Goal: Navigation & Orientation: Find specific page/section

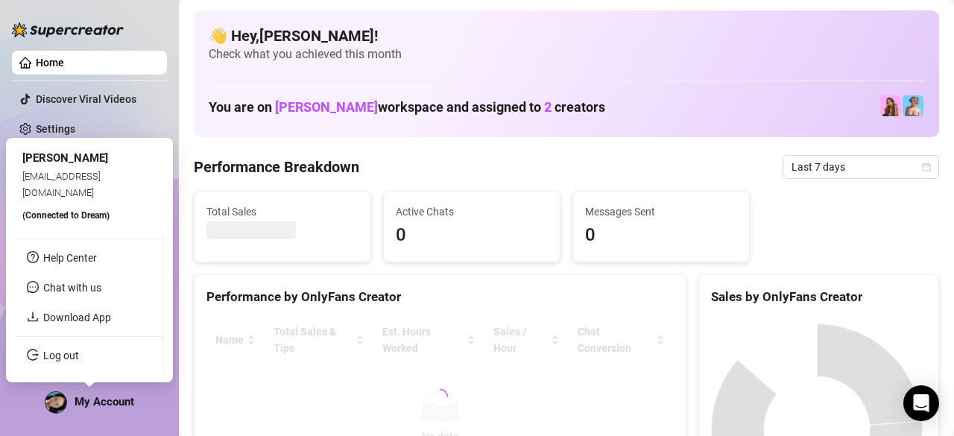
click at [60, 399] on img at bounding box center [55, 402] width 21 height 21
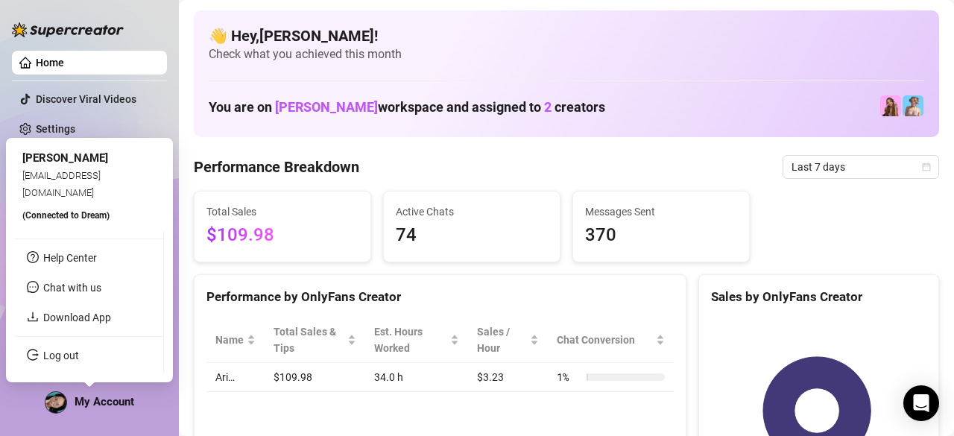
click at [57, 400] on img at bounding box center [55, 402] width 21 height 21
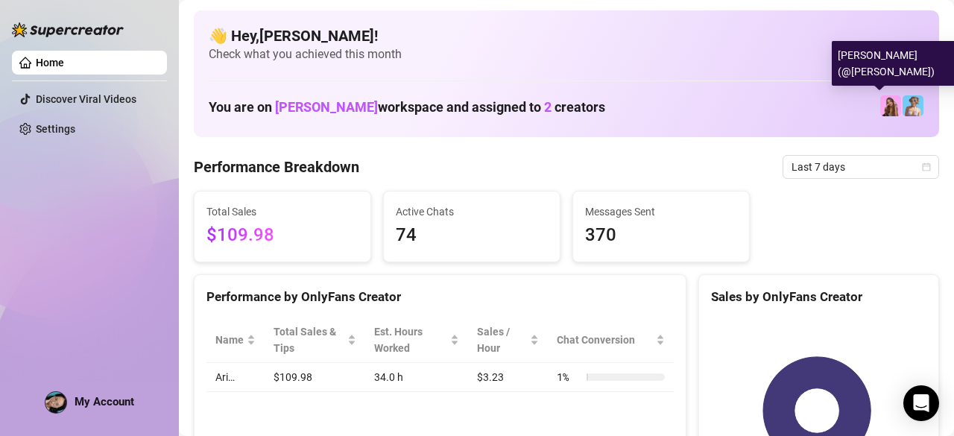
click at [880, 102] on img at bounding box center [890, 105] width 21 height 21
click at [881, 115] on img at bounding box center [890, 105] width 21 height 21
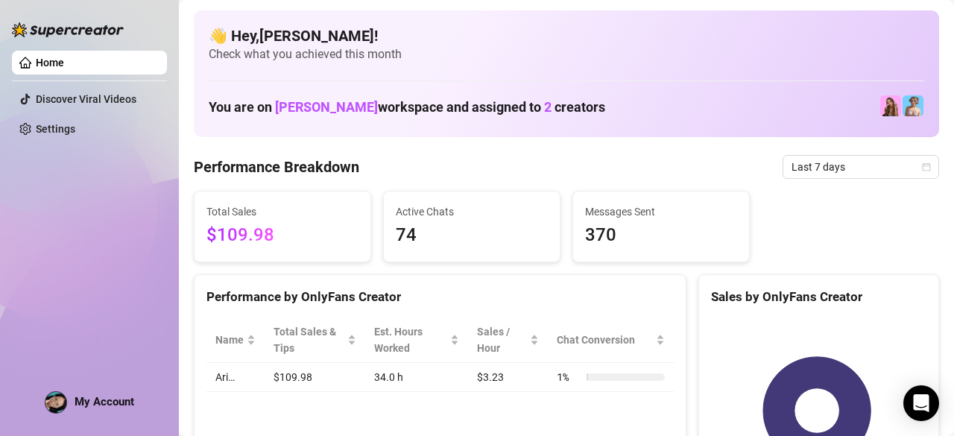
click at [44, 28] on img at bounding box center [68, 29] width 112 height 15
click at [70, 127] on link "Settings" at bounding box center [55, 129] width 39 height 12
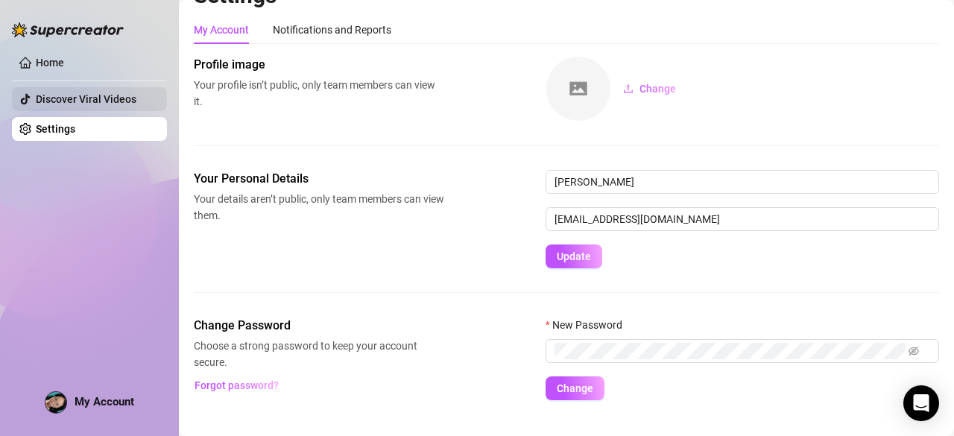
scroll to position [55, 0]
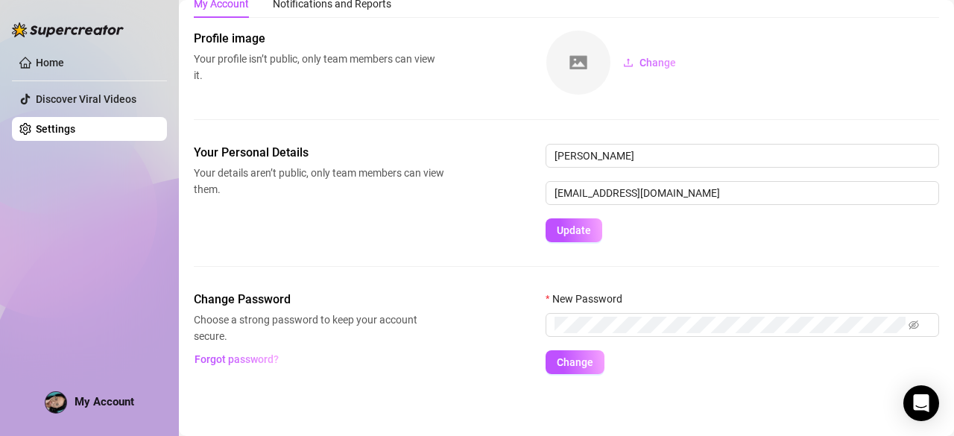
click at [128, 20] on div "Home Discover Viral Videos Settings My Account" at bounding box center [89, 211] width 155 height 423
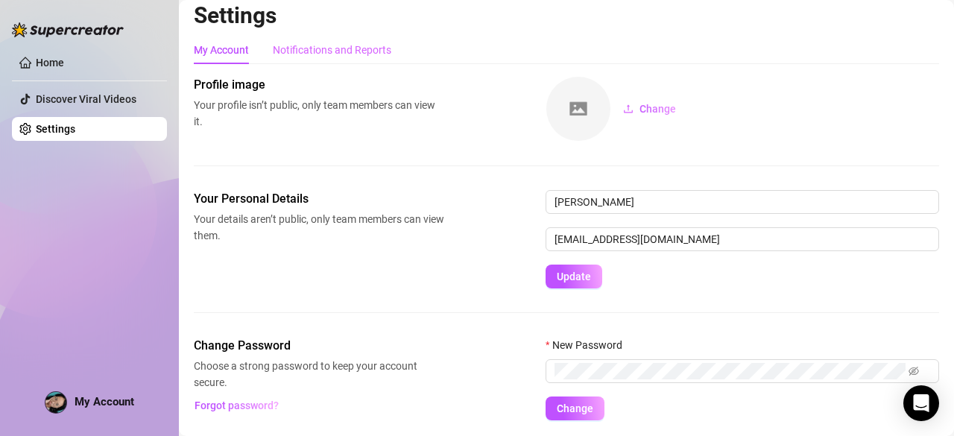
scroll to position [0, 0]
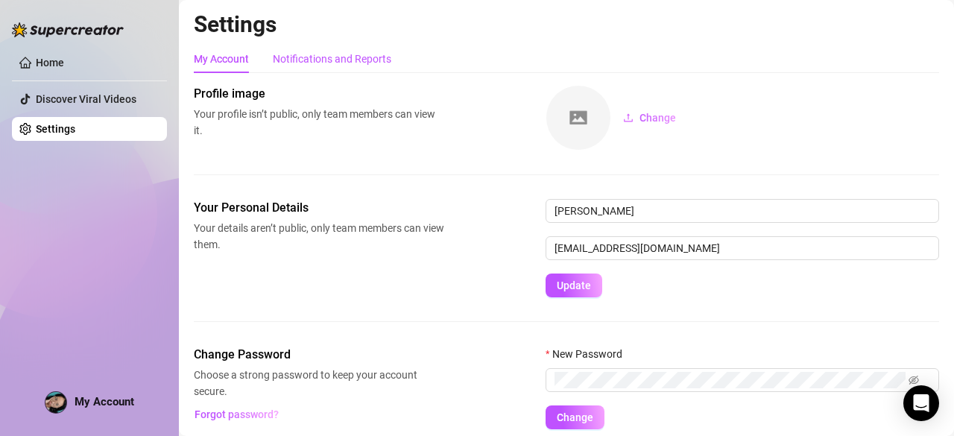
click at [300, 52] on div "Notifications and Reports" at bounding box center [332, 59] width 118 height 16
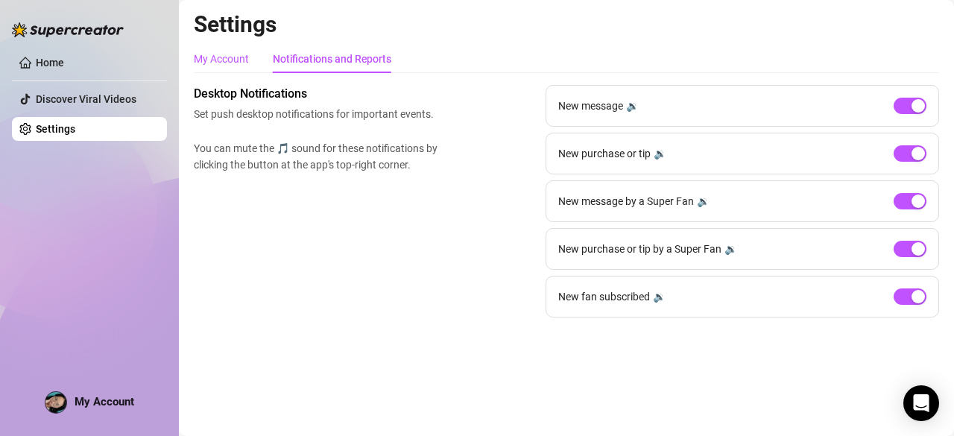
click at [228, 61] on div "My Account" at bounding box center [221, 59] width 55 height 16
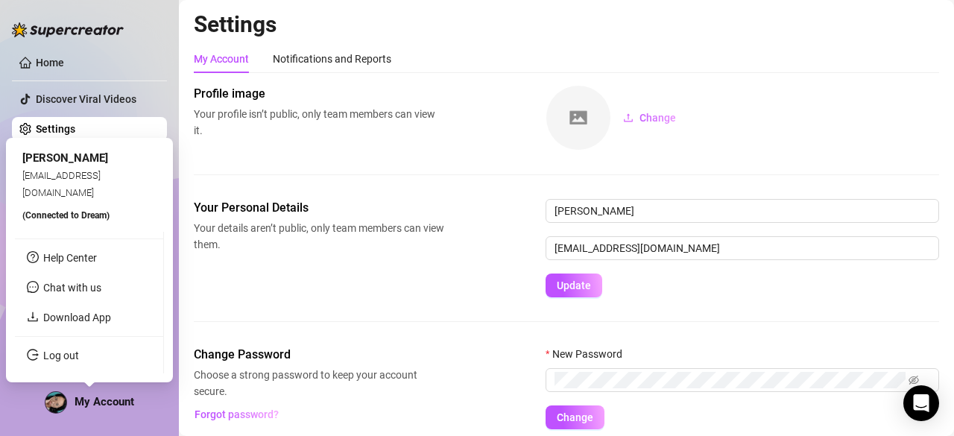
click at [48, 397] on img at bounding box center [55, 402] width 21 height 21
click at [57, 159] on div "connie" at bounding box center [89, 159] width 134 height 18
click at [67, 289] on span "Chat with us" at bounding box center [72, 288] width 58 height 12
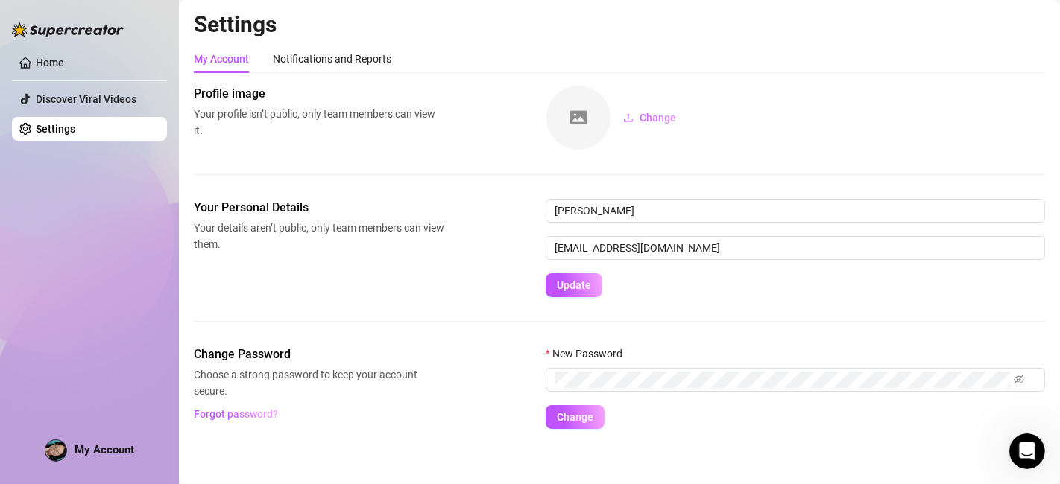
click at [781, 83] on div "My Account Notifications and Reports Profile image Your profile isn’t public, o…" at bounding box center [619, 237] width 851 height 385
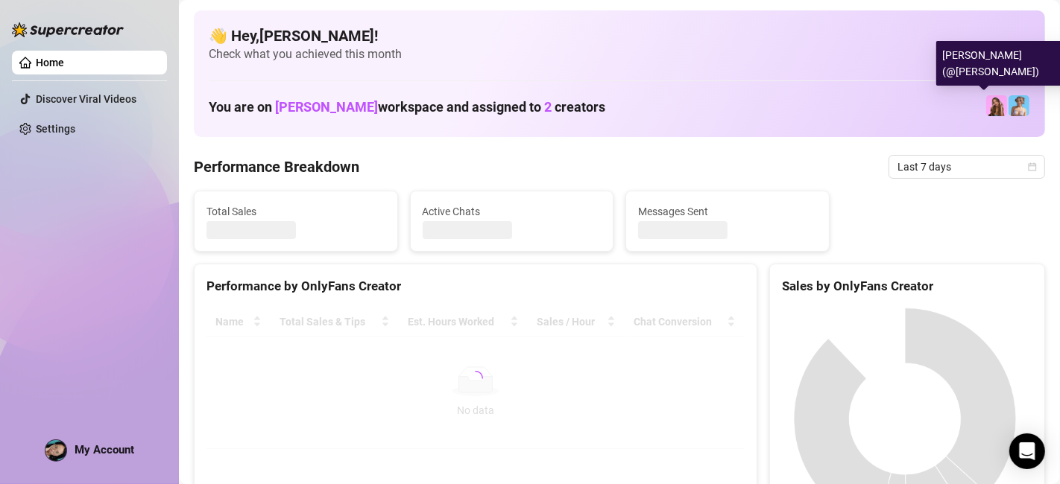
click at [986, 100] on img at bounding box center [996, 105] width 21 height 21
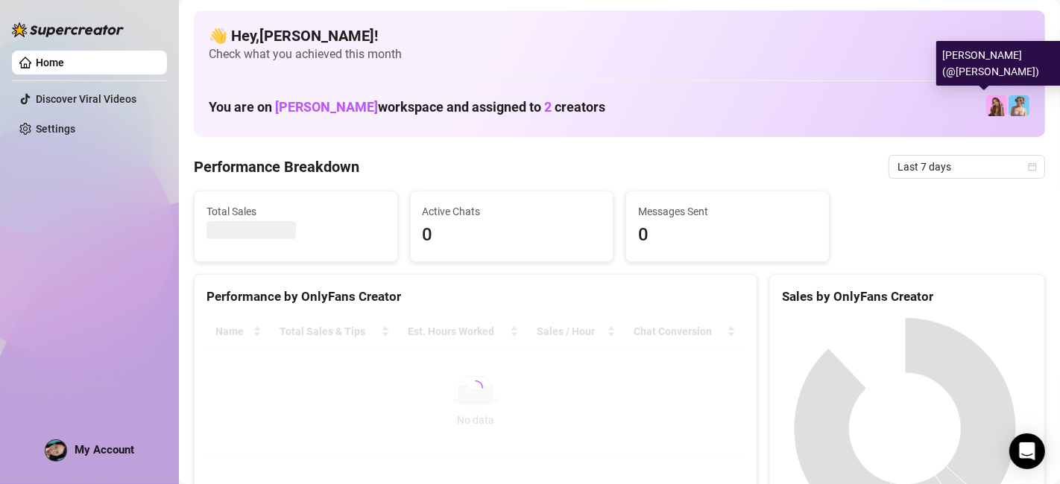
click at [986, 100] on img at bounding box center [996, 105] width 21 height 21
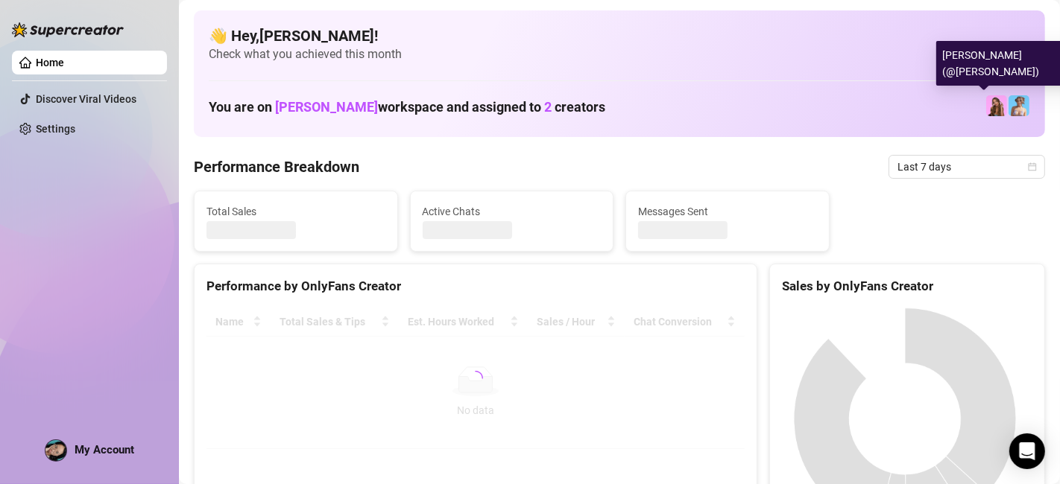
click at [986, 100] on img at bounding box center [996, 105] width 21 height 21
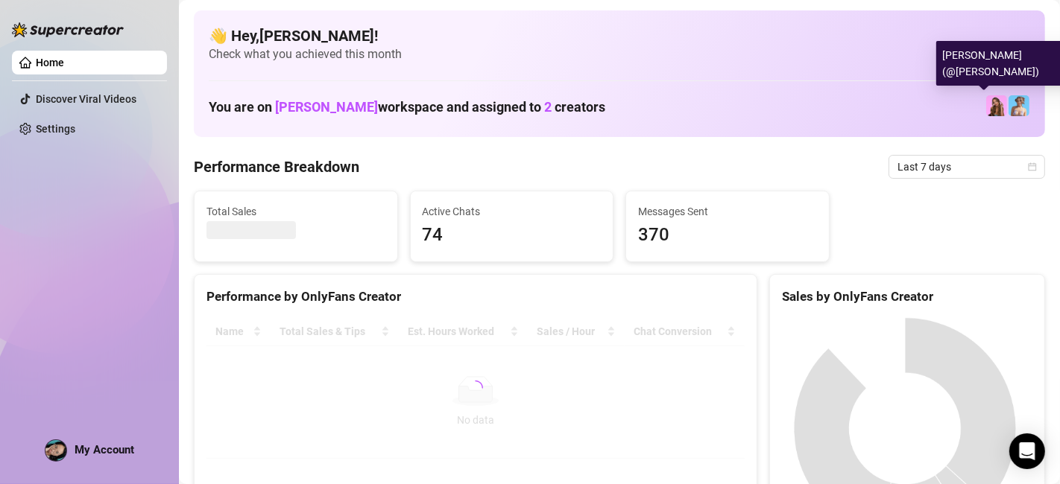
click at [986, 100] on img at bounding box center [996, 105] width 21 height 21
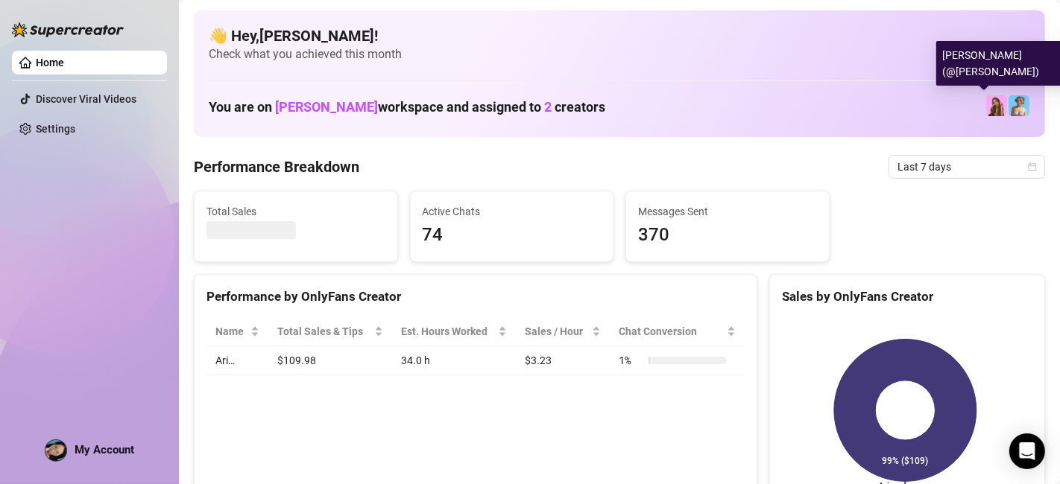
click at [986, 100] on img at bounding box center [996, 105] width 21 height 21
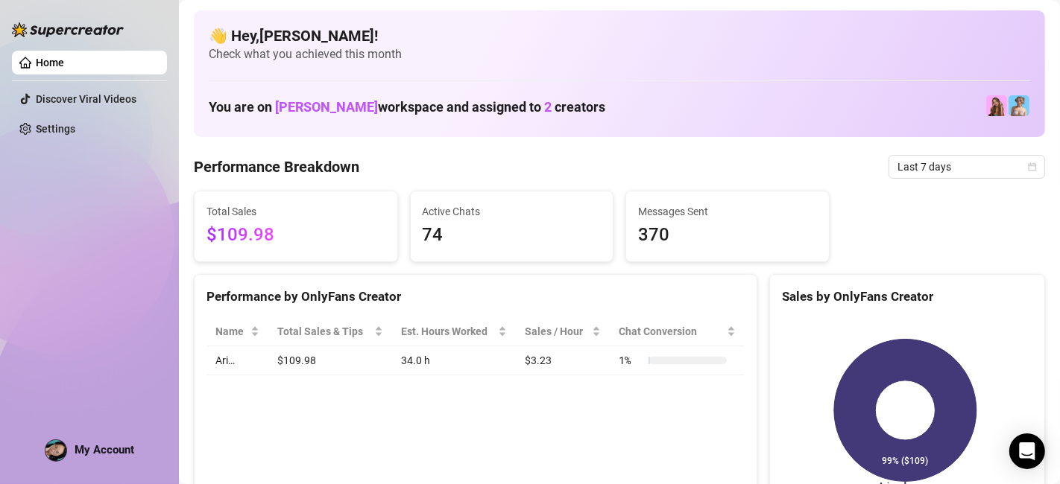
click at [46, 25] on img at bounding box center [68, 29] width 112 height 15
click at [197, 37] on div "👋 Hey, Connie ! Check what you achieved this month You are on Fahd Essaffar wor…" at bounding box center [619, 73] width 851 height 127
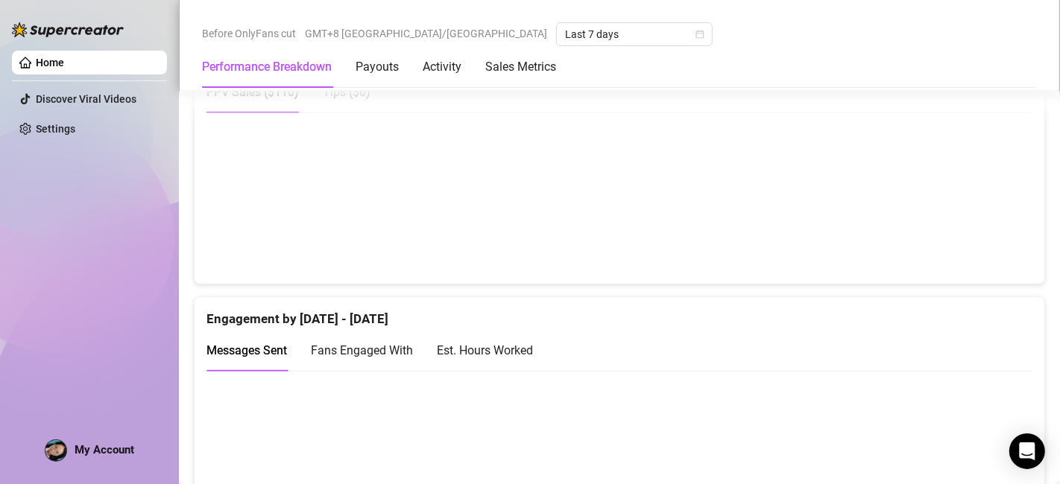
scroll to position [662, 0]
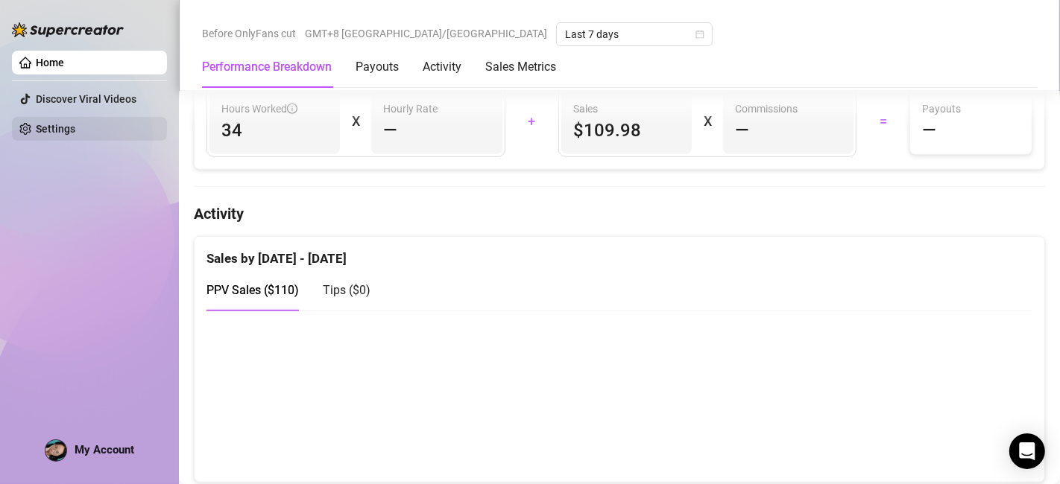
click at [75, 135] on link "Settings" at bounding box center [55, 129] width 39 height 12
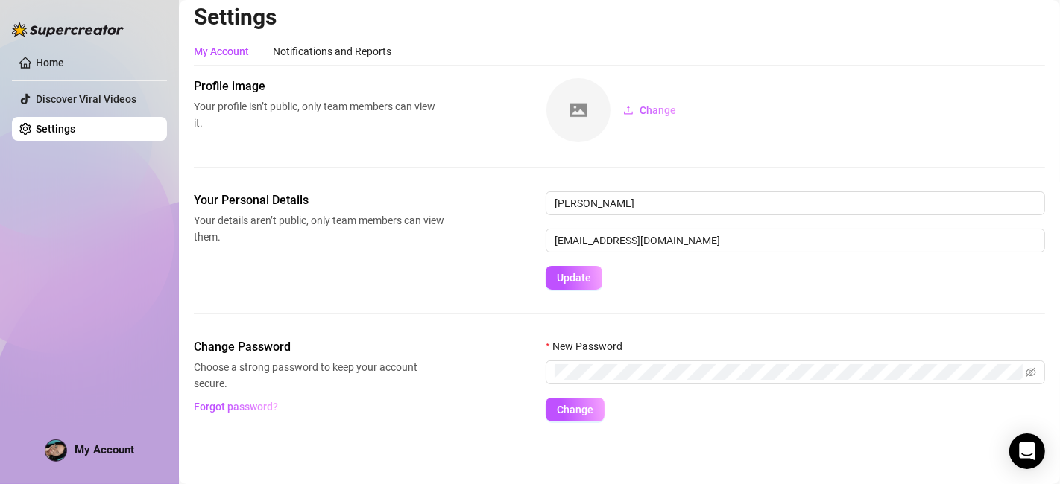
scroll to position [7, 0]
click at [88, 96] on link "Discover Viral Videos" at bounding box center [86, 99] width 101 height 12
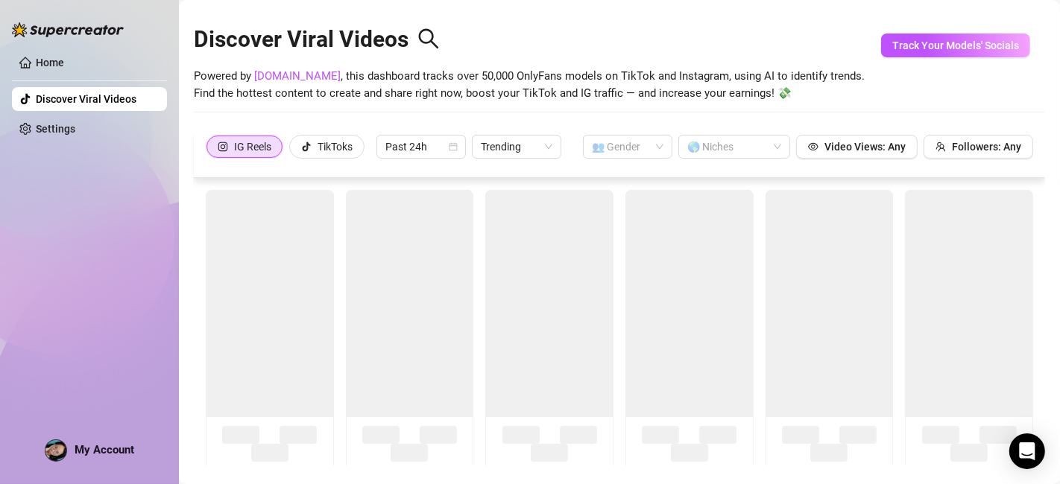
scroll to position [32, 0]
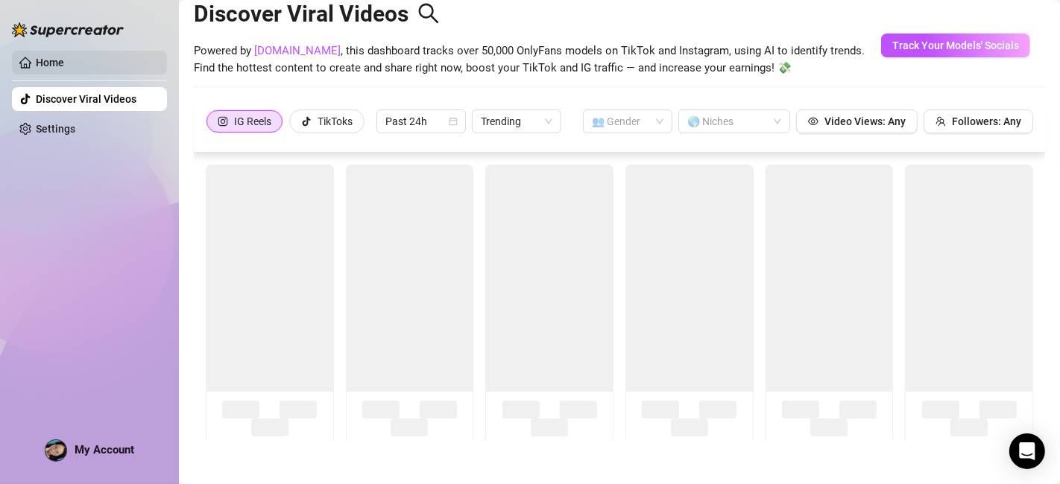
click at [64, 64] on link "Home" at bounding box center [50, 63] width 28 height 12
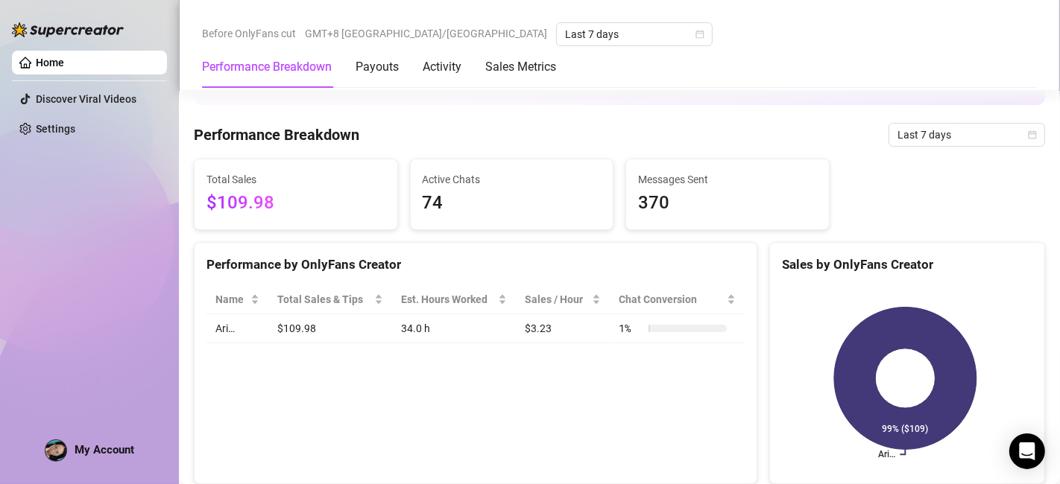
scroll to position [662, 0]
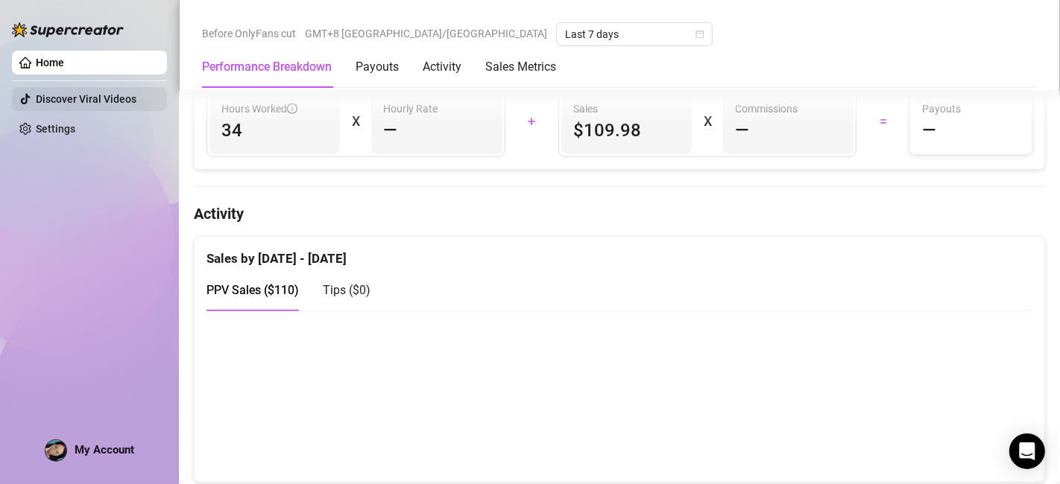
click at [60, 95] on link "Discover Viral Videos" at bounding box center [86, 99] width 101 height 12
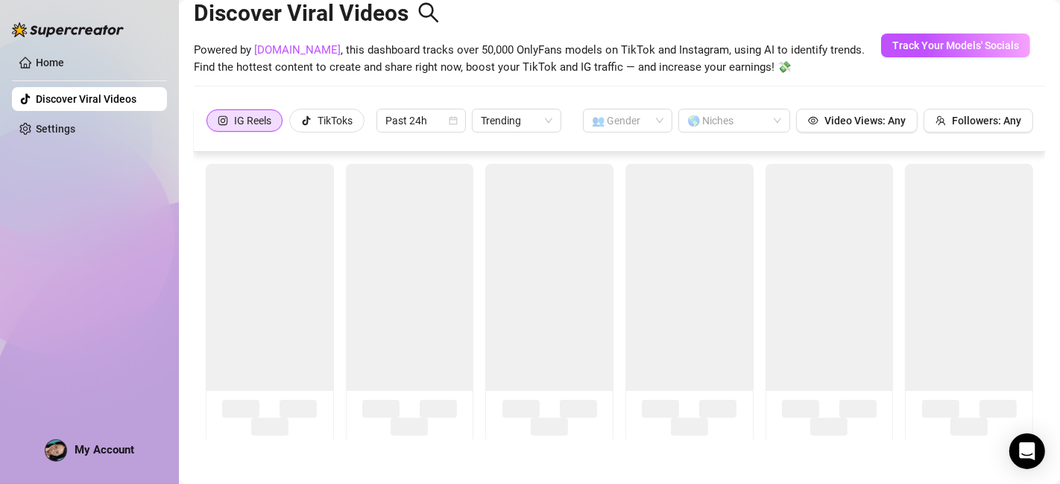
scroll to position [32, 0]
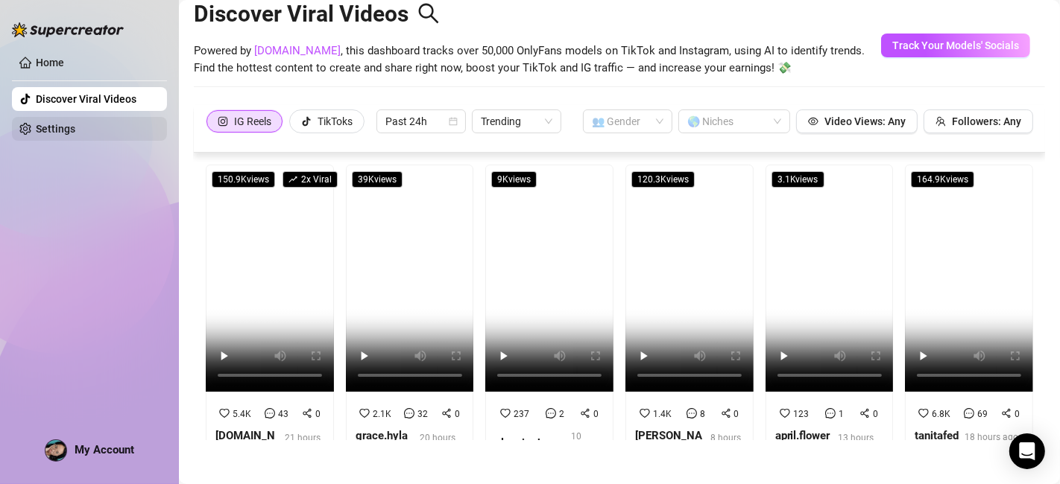
click at [63, 123] on link "Settings" at bounding box center [55, 129] width 39 height 12
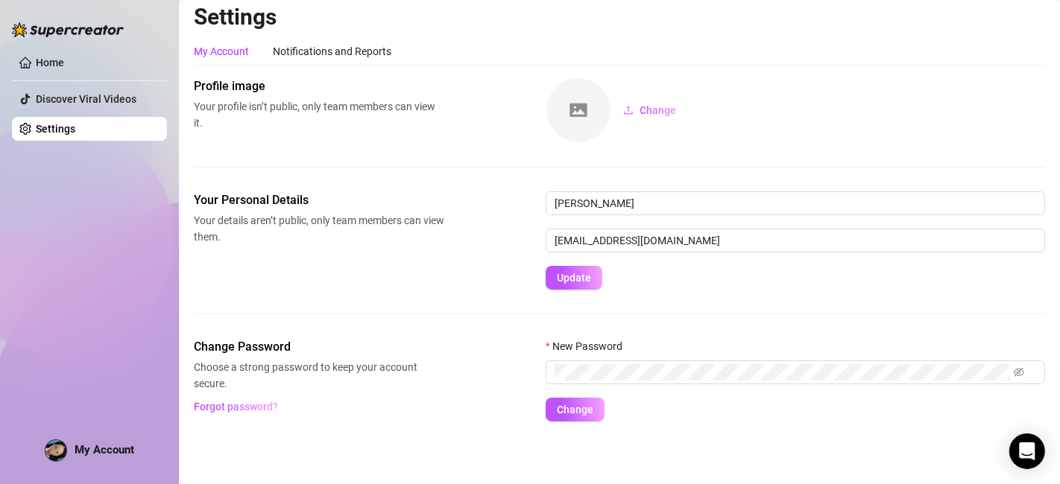
scroll to position [7, 0]
click at [48, 22] on img at bounding box center [68, 29] width 112 height 15
click at [63, 48] on ul "Home Discover Viral Videos Settings" at bounding box center [89, 96] width 155 height 102
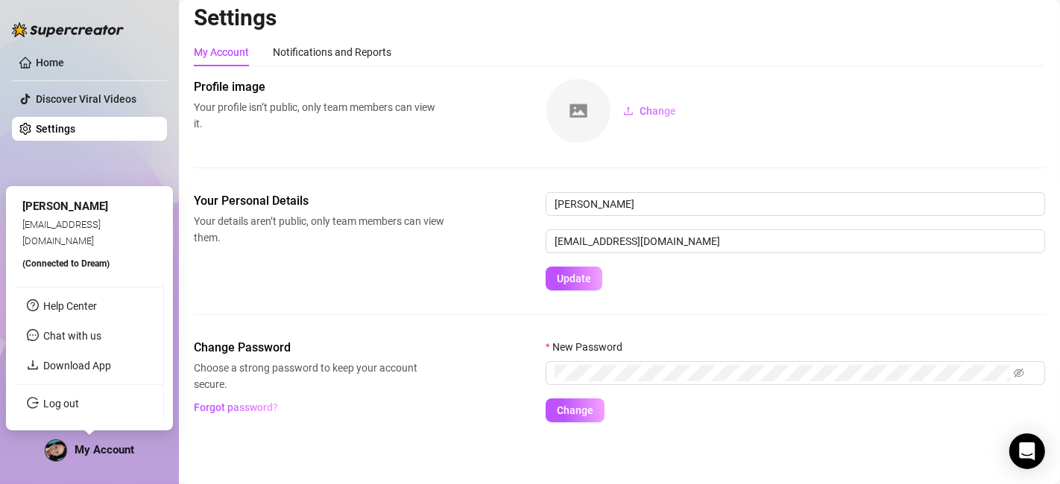
click at [56, 446] on img at bounding box center [55, 450] width 21 height 21
